Goal: Information Seeking & Learning: Learn about a topic

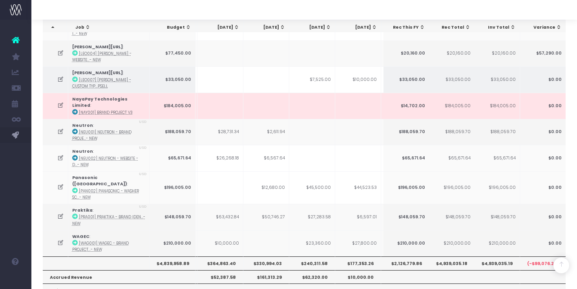
scroll to position [320, 0]
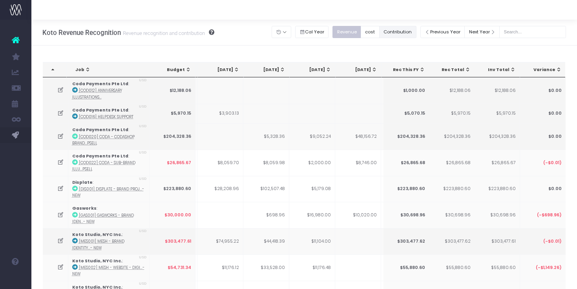
click at [406, 36] on button "Contribution" at bounding box center [397, 32] width 37 height 12
click at [375, 35] on button "cost" at bounding box center [370, 32] width 19 height 12
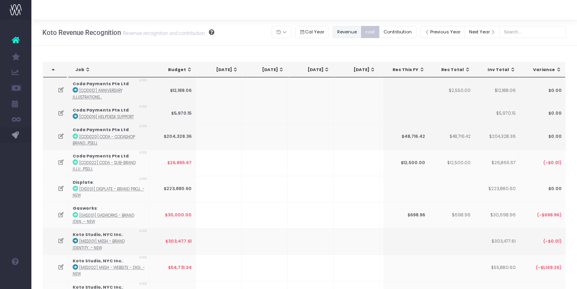
click at [359, 35] on button "Revenue" at bounding box center [347, 32] width 29 height 12
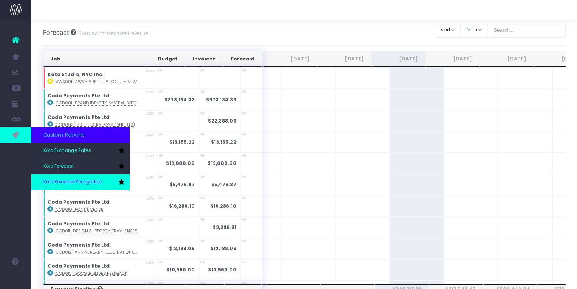
click at [58, 176] on link "Koto Revenue Recognition" at bounding box center [80, 182] width 98 height 16
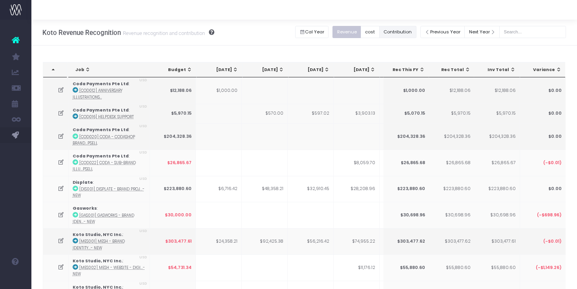
click at [395, 33] on button "Contribution" at bounding box center [397, 32] width 37 height 12
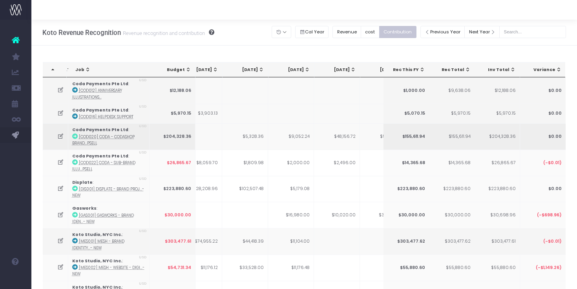
scroll to position [0, 179]
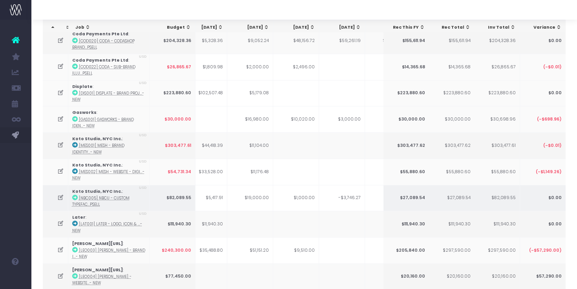
click at [62, 198] on icon at bounding box center [60, 197] width 7 height 7
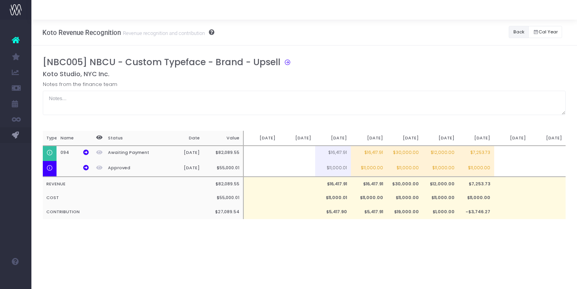
click at [516, 28] on button "Back" at bounding box center [519, 32] width 20 height 12
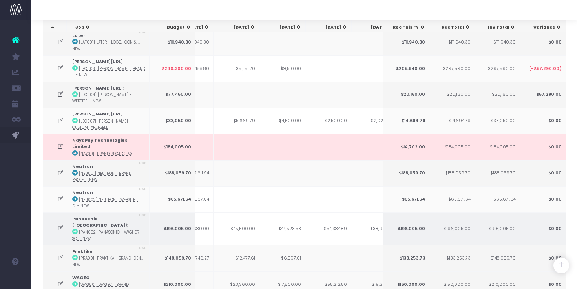
scroll to position [0, 212]
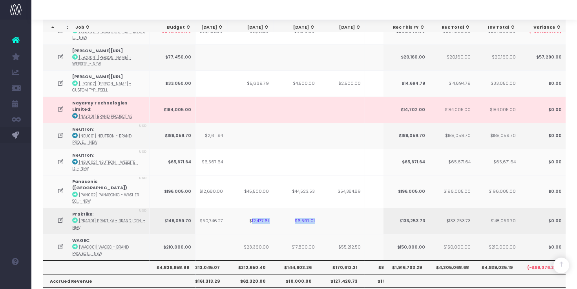
drag, startPoint x: 251, startPoint y: 206, endPoint x: 317, endPoint y: 205, distance: 65.2
click at [317, 208] on tr "Praktika : [PRA001] Praktika - Brand Iden...- New USD $148,059.70 $63,432.84 $5…" at bounding box center [289, 221] width 888 height 26
click at [317, 208] on td "$6,597.01" at bounding box center [296, 221] width 46 height 26
drag, startPoint x: 247, startPoint y: 205, endPoint x: 318, endPoint y: 206, distance: 71.5
click at [319, 208] on tr "Praktika : [PRA001] Praktika - Brand Iden...- New USD $148,059.70 $63,432.84 $5…" at bounding box center [289, 221] width 888 height 26
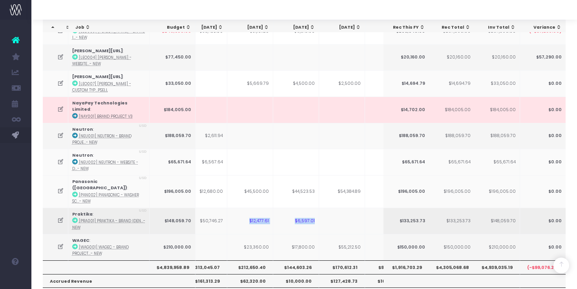
click at [318, 208] on td "$6,597.01" at bounding box center [296, 221] width 46 height 26
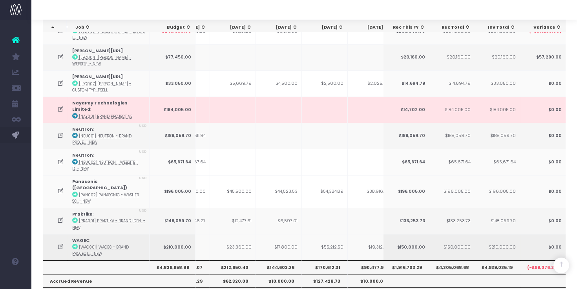
scroll to position [0, 220]
click at [230, 234] on td "$23,360.00" at bounding box center [228, 247] width 46 height 26
click at [246, 240] on td "$23,360.00" at bounding box center [228, 247] width 46 height 26
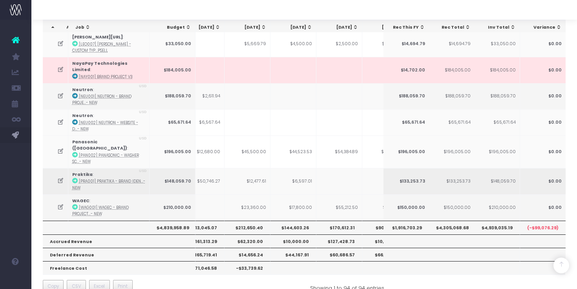
scroll to position [0, 182]
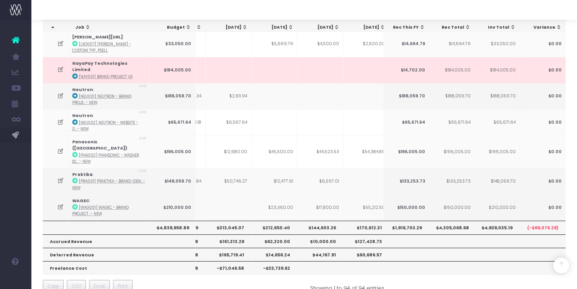
click at [277, 280] on div "Copy CSV Excel Print" at bounding box center [170, 287] width 267 height 14
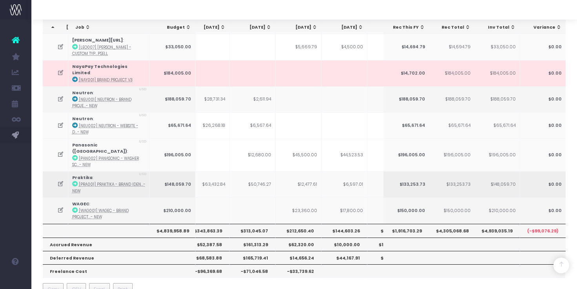
scroll to position [0, 153]
